Goal: Task Accomplishment & Management: Complete application form

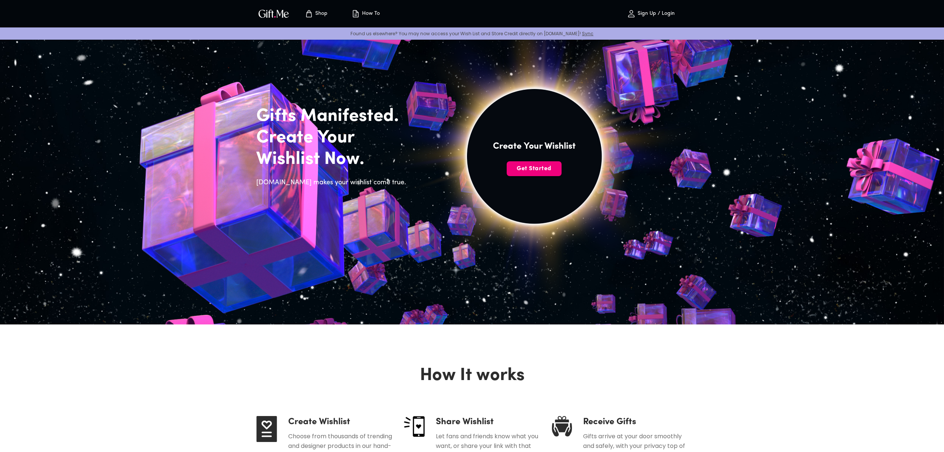
click at [543, 165] on span "Get Started" at bounding box center [534, 169] width 55 height 8
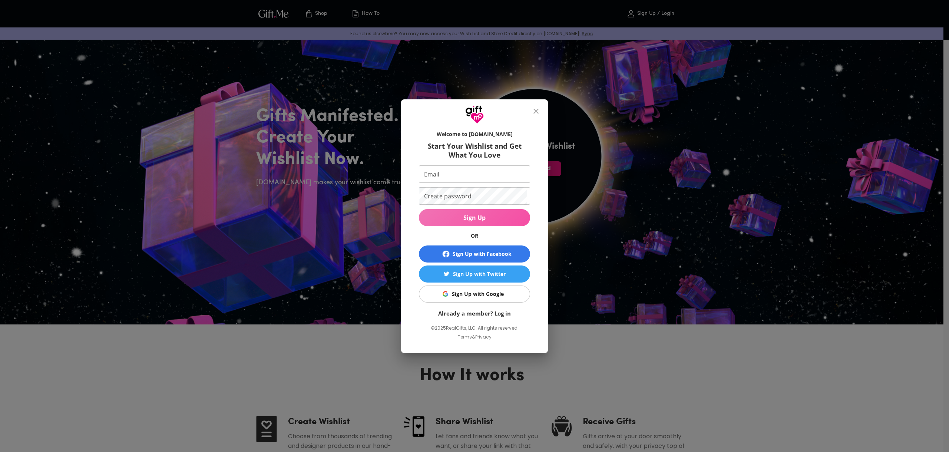
click at [485, 214] on span "Sign Up" at bounding box center [474, 218] width 111 height 8
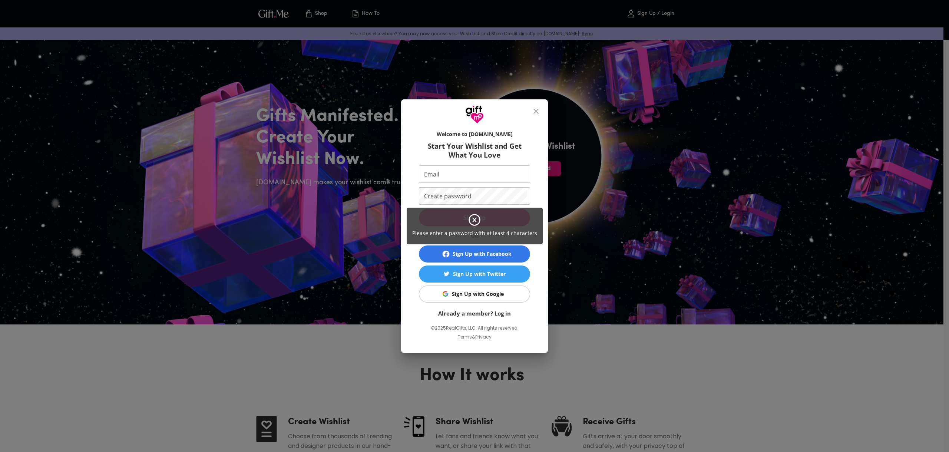
click at [607, 353] on div "Please enter a password with at least 4 characters" at bounding box center [474, 226] width 949 height 452
click at [491, 293] on div "Please enter a password with at least 4 characters" at bounding box center [474, 226] width 949 height 452
click at [479, 221] on icon at bounding box center [474, 219] width 13 height 13
click at [474, 221] on icon at bounding box center [474, 219] width 13 height 13
click at [472, 221] on icon at bounding box center [474, 219] width 13 height 13
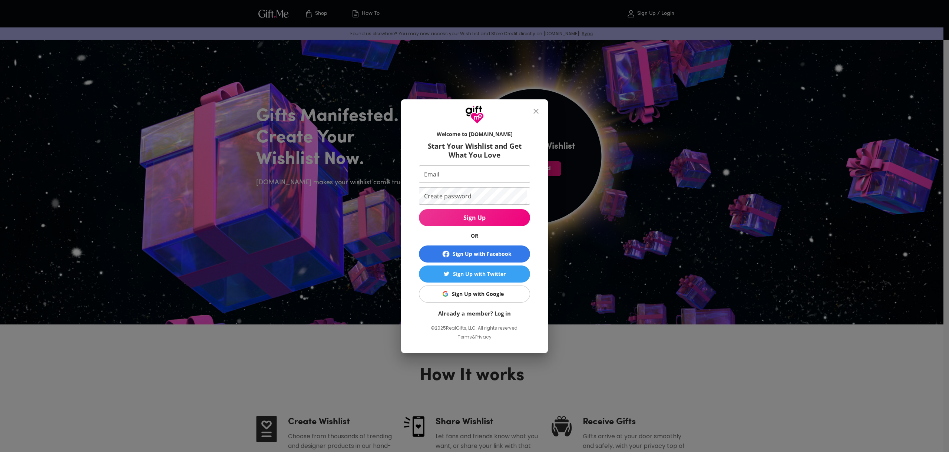
click at [478, 175] on input "Email" at bounding box center [473, 173] width 108 height 17
click at [429, 173] on input "Email" at bounding box center [473, 173] width 108 height 17
type input "[EMAIL_ADDRESS][DOMAIN_NAME]"
click at [463, 211] on button "Sign Up" at bounding box center [474, 217] width 111 height 17
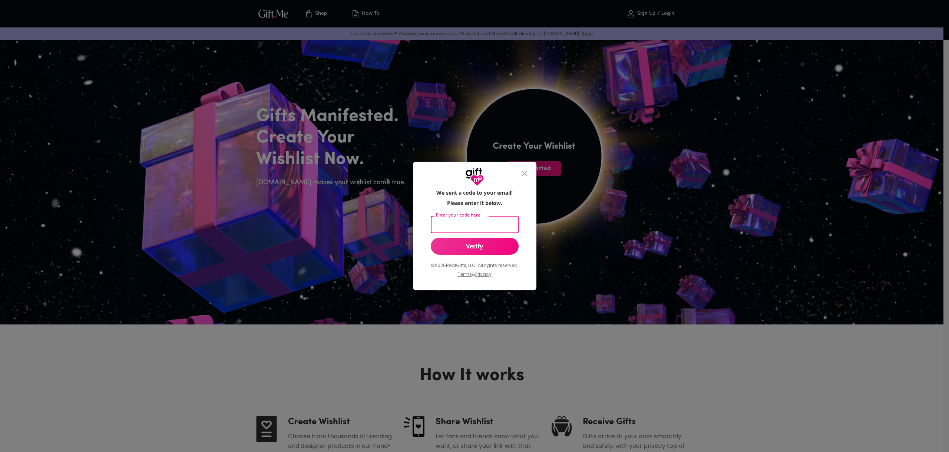
click at [491, 229] on input "Enter your code here" at bounding box center [473, 224] width 85 height 17
click at [460, 241] on button "Verify" at bounding box center [475, 246] width 88 height 17
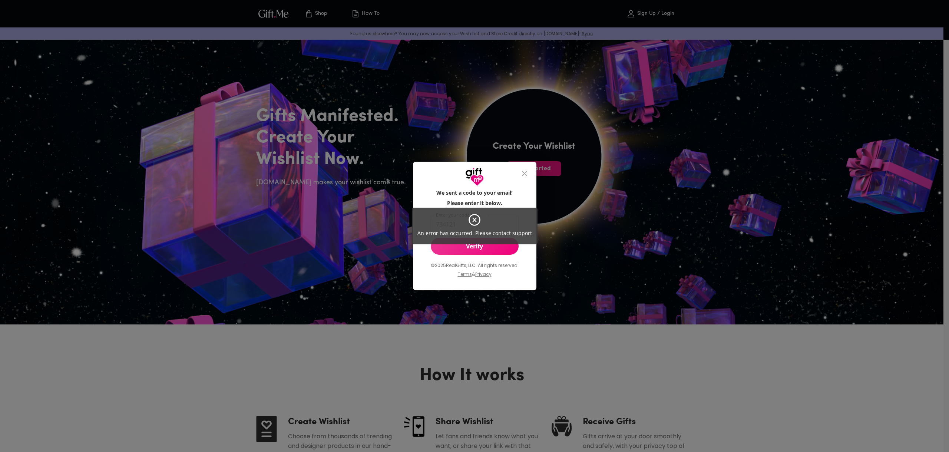
click at [470, 221] on icon at bounding box center [475, 220] width 12 height 12
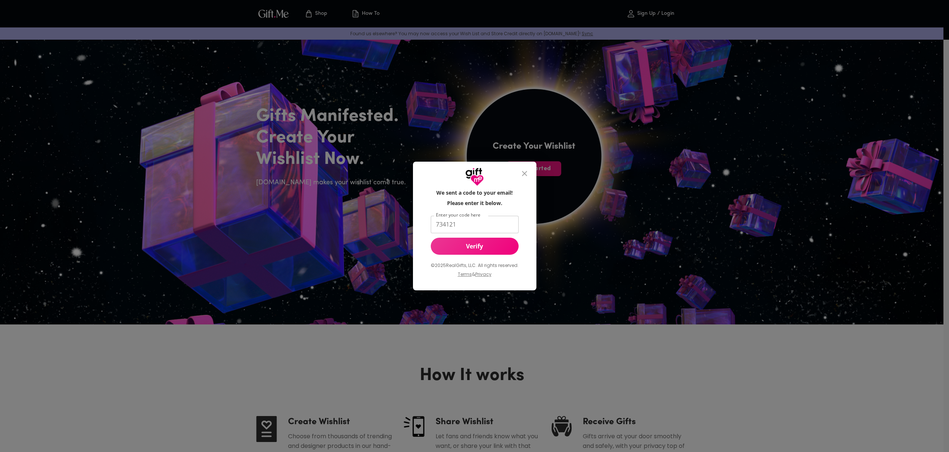
click at [475, 216] on icon at bounding box center [475, 220] width 12 height 12
drag, startPoint x: 462, startPoint y: 221, endPoint x: 386, endPoint y: 213, distance: 76.1
click at [386, 215] on div "We sent a code to your email! Please enter it below. Enter your code here 73412…" at bounding box center [474, 226] width 949 height 452
type input "734121"
click at [449, 243] on span "Verify" at bounding box center [475, 246] width 88 height 8
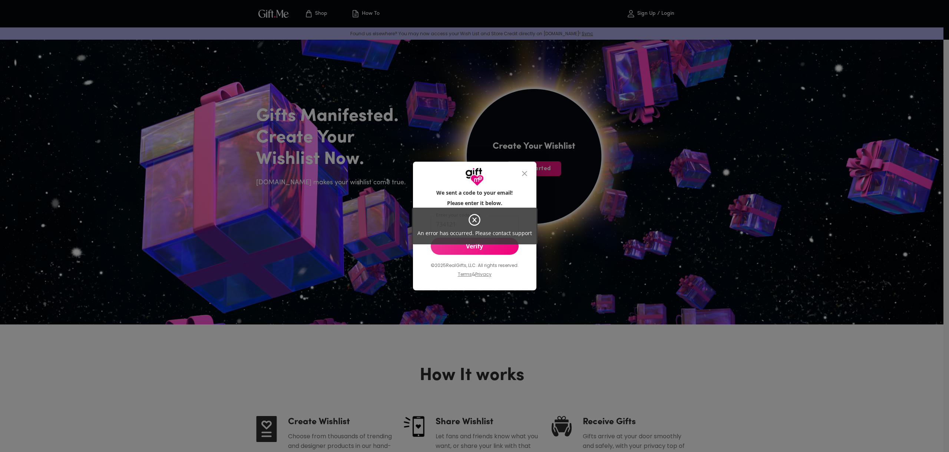
click at [475, 218] on icon at bounding box center [474, 219] width 13 height 13
drag, startPoint x: 472, startPoint y: 220, endPoint x: 472, endPoint y: 233, distance: 13.7
click at [473, 224] on icon at bounding box center [474, 219] width 13 height 13
drag, startPoint x: 474, startPoint y: 224, endPoint x: 478, endPoint y: 232, distance: 9.0
click at [475, 225] on icon at bounding box center [474, 219] width 13 height 13
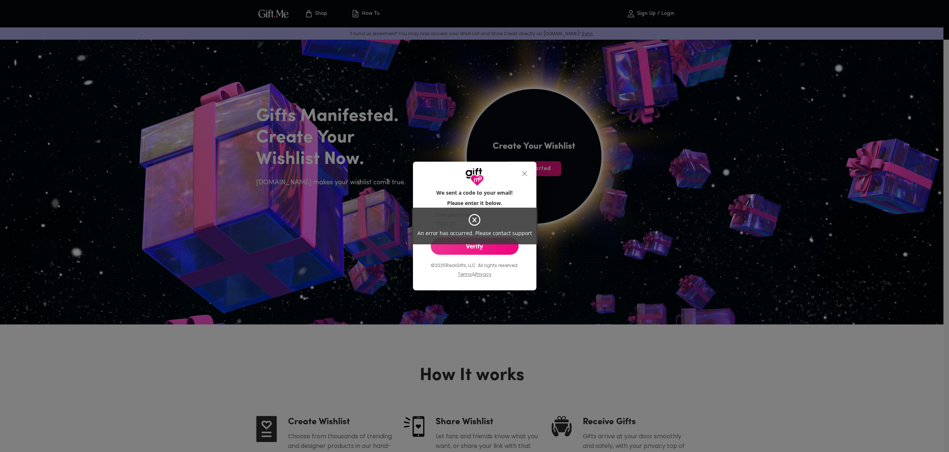
drag, startPoint x: 476, startPoint y: 219, endPoint x: 473, endPoint y: 222, distance: 3.9
click at [476, 220] on icon at bounding box center [474, 219] width 13 height 13
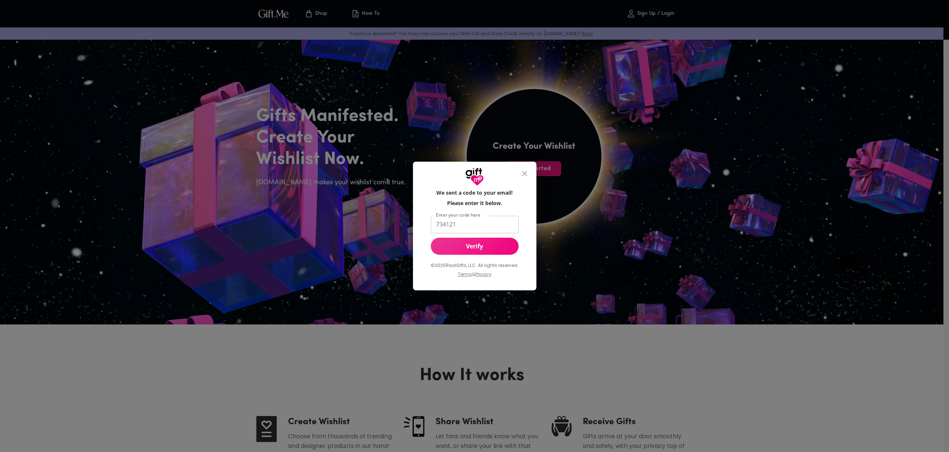
drag, startPoint x: 527, startPoint y: 171, endPoint x: 524, endPoint y: 182, distance: 11.3
click at [527, 173] on icon "close" at bounding box center [524, 173] width 9 height 9
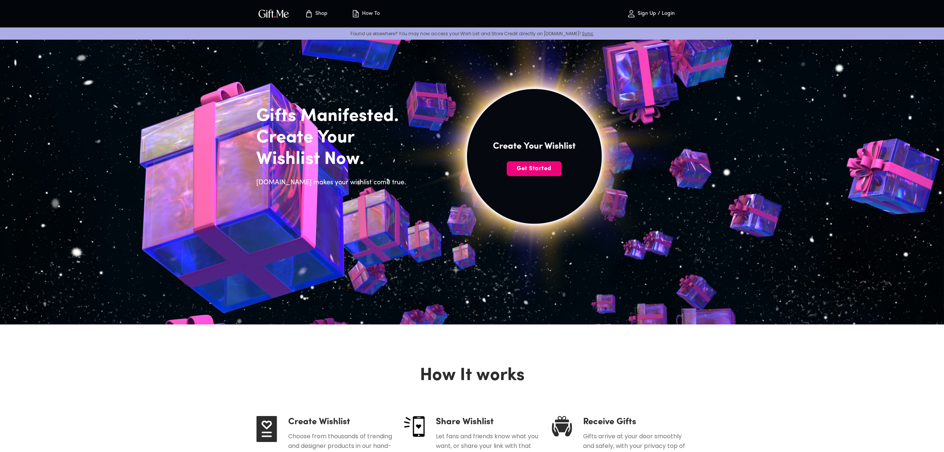
click at [530, 171] on span "Get Started" at bounding box center [534, 169] width 55 height 8
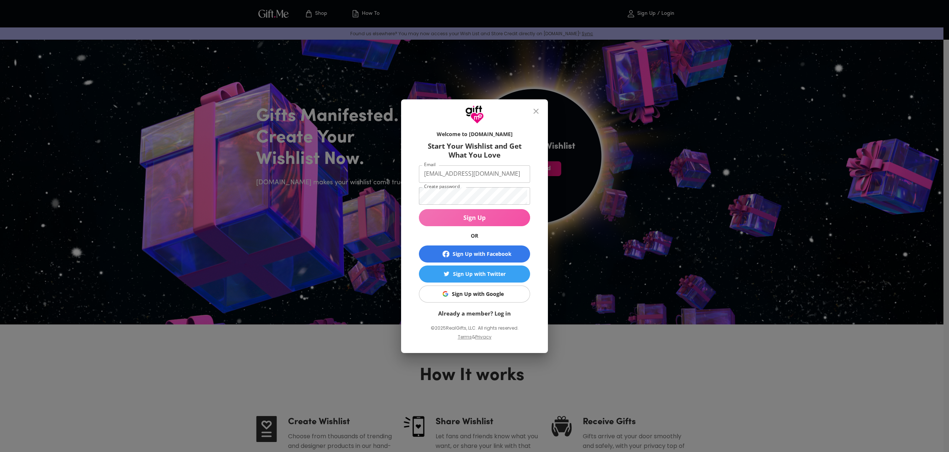
click at [459, 220] on span "Sign Up" at bounding box center [474, 218] width 111 height 8
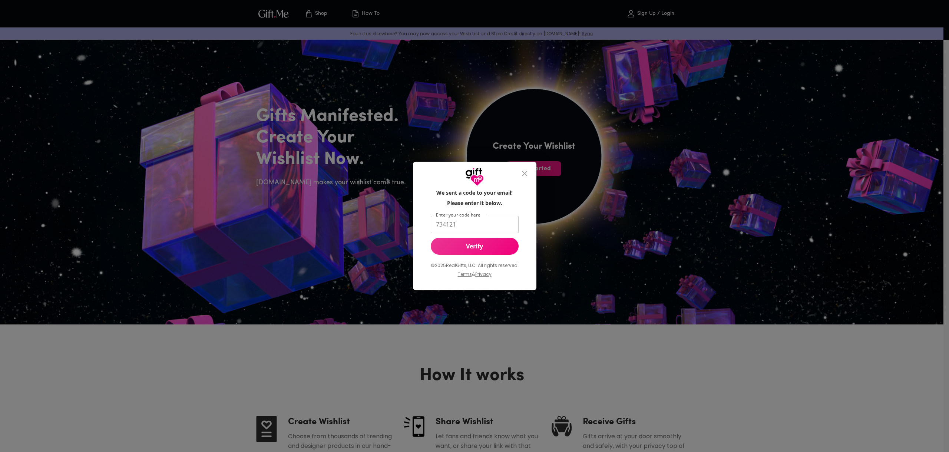
click at [467, 224] on input "734121" at bounding box center [473, 224] width 85 height 17
click at [473, 248] on span "Verify" at bounding box center [475, 246] width 88 height 8
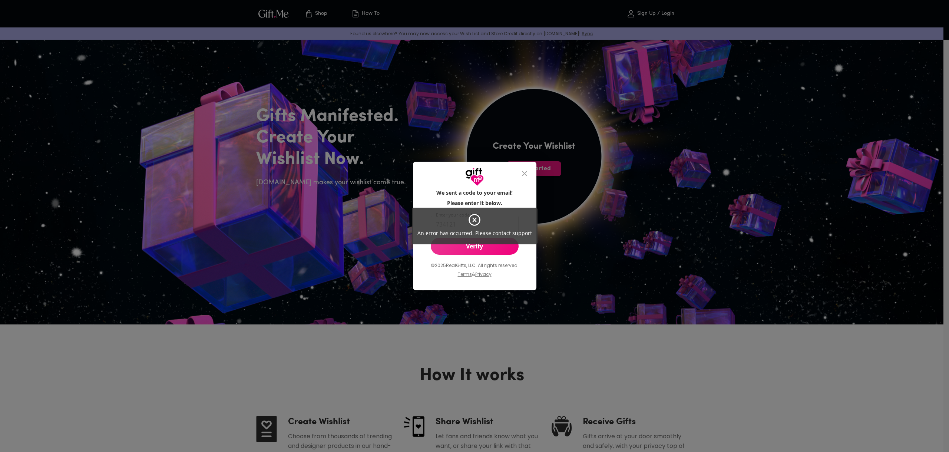
click at [471, 225] on icon at bounding box center [474, 219] width 13 height 13
click at [471, 215] on icon at bounding box center [474, 219] width 13 height 13
click at [474, 219] on icon at bounding box center [474, 220] width 4 height 4
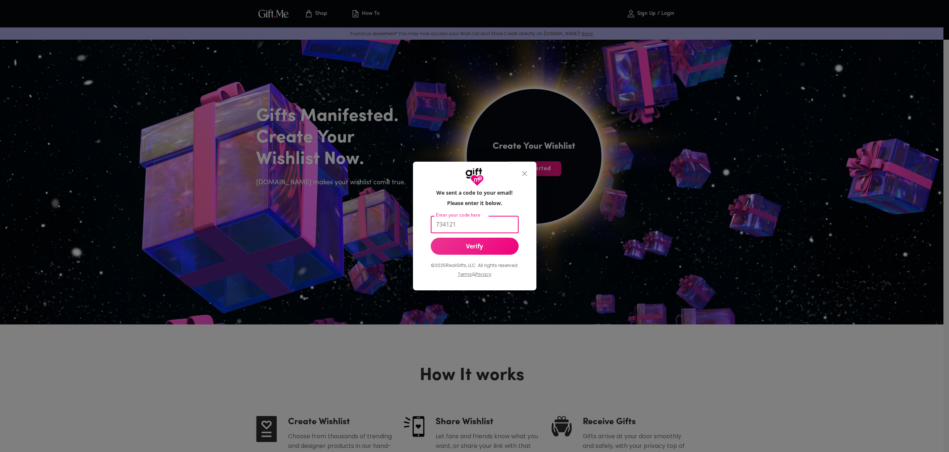
drag, startPoint x: 469, startPoint y: 226, endPoint x: 352, endPoint y: 217, distance: 117.9
click at [359, 220] on div "We sent a code to your email! Please enter it below. Enter your code here 73412…" at bounding box center [474, 226] width 949 height 452
type input "859488"
click at [468, 247] on span "Verify" at bounding box center [475, 246] width 88 height 8
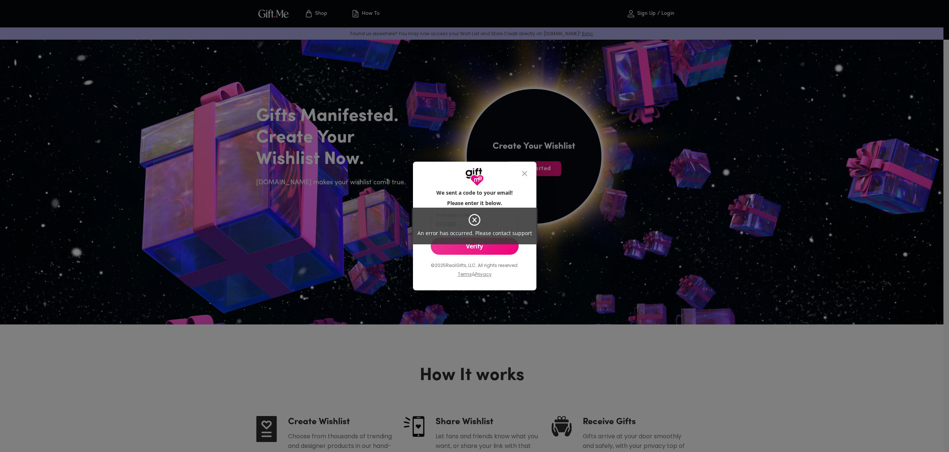
drag, startPoint x: 462, startPoint y: 212, endPoint x: 469, endPoint y: 219, distance: 10.3
click at [466, 216] on div "An error has occurred. Please contact support" at bounding box center [475, 226] width 126 height 37
drag, startPoint x: 471, startPoint y: 220, endPoint x: 476, endPoint y: 219, distance: 4.9
click at [475, 220] on icon at bounding box center [474, 219] width 13 height 13
drag, startPoint x: 475, startPoint y: 211, endPoint x: 475, endPoint y: 215, distance: 3.7
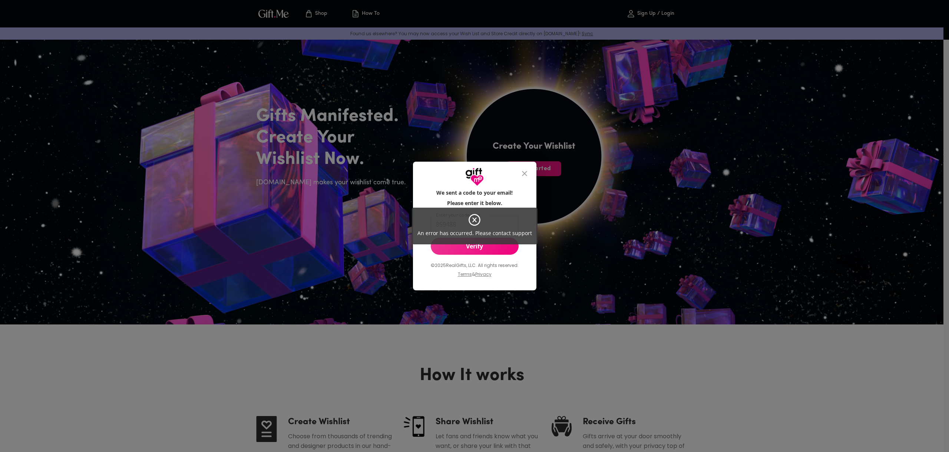
click at [475, 214] on div "An error has occurred. Please contact support" at bounding box center [475, 226] width 126 height 37
drag, startPoint x: 473, startPoint y: 217, endPoint x: 473, endPoint y: 221, distance: 4.1
click at [473, 218] on icon at bounding box center [474, 219] width 13 height 13
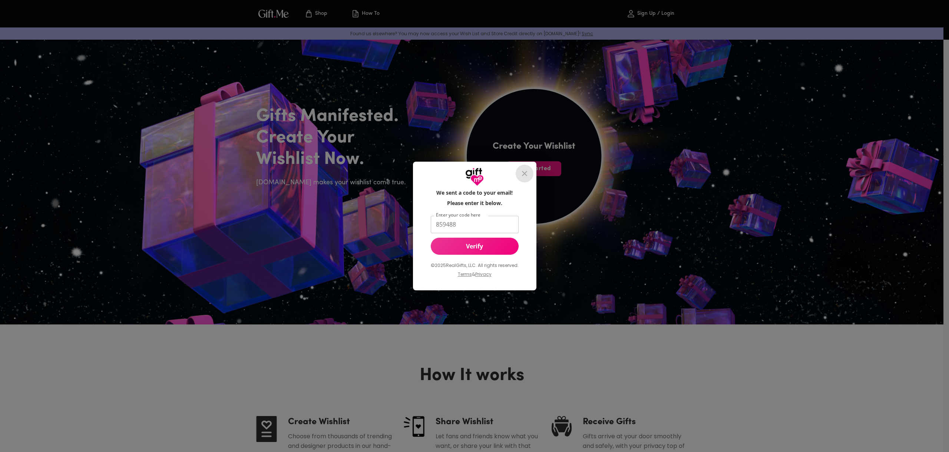
click at [521, 178] on icon "close" at bounding box center [524, 173] width 9 height 9
